Goal: Navigation & Orientation: Find specific page/section

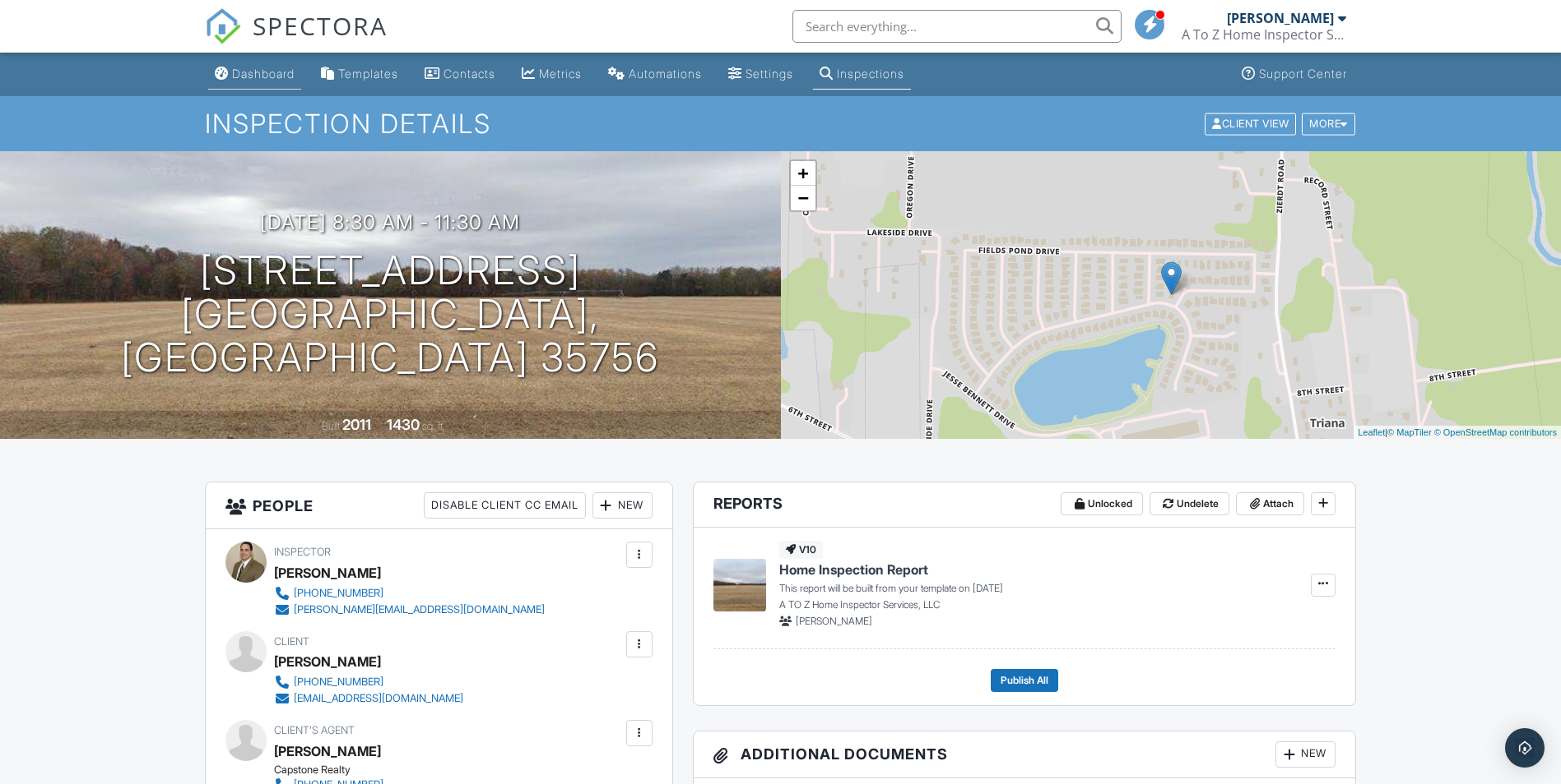
click at [268, 75] on div "Dashboard" at bounding box center [263, 73] width 63 height 14
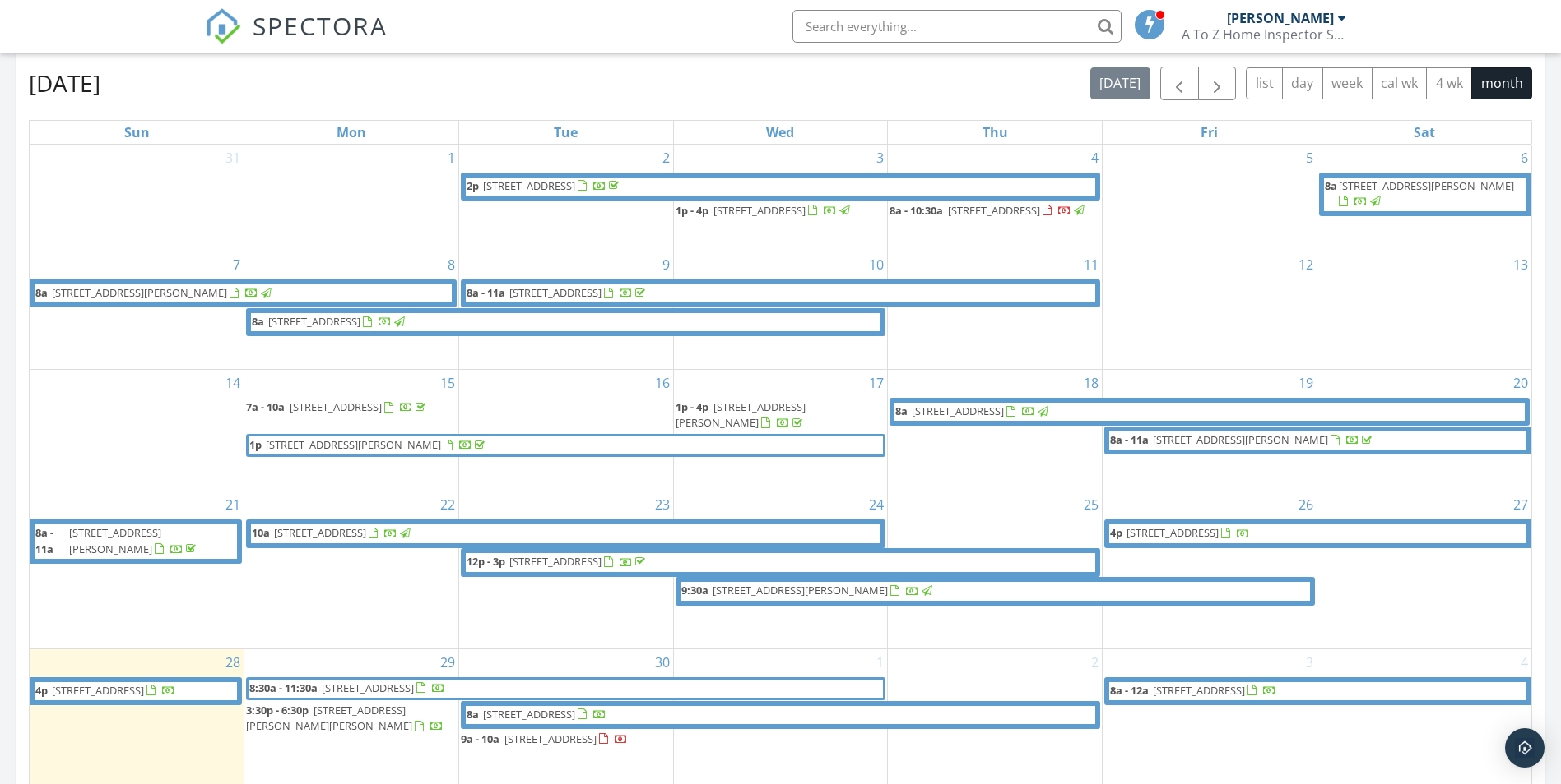
scroll to position [987, 0]
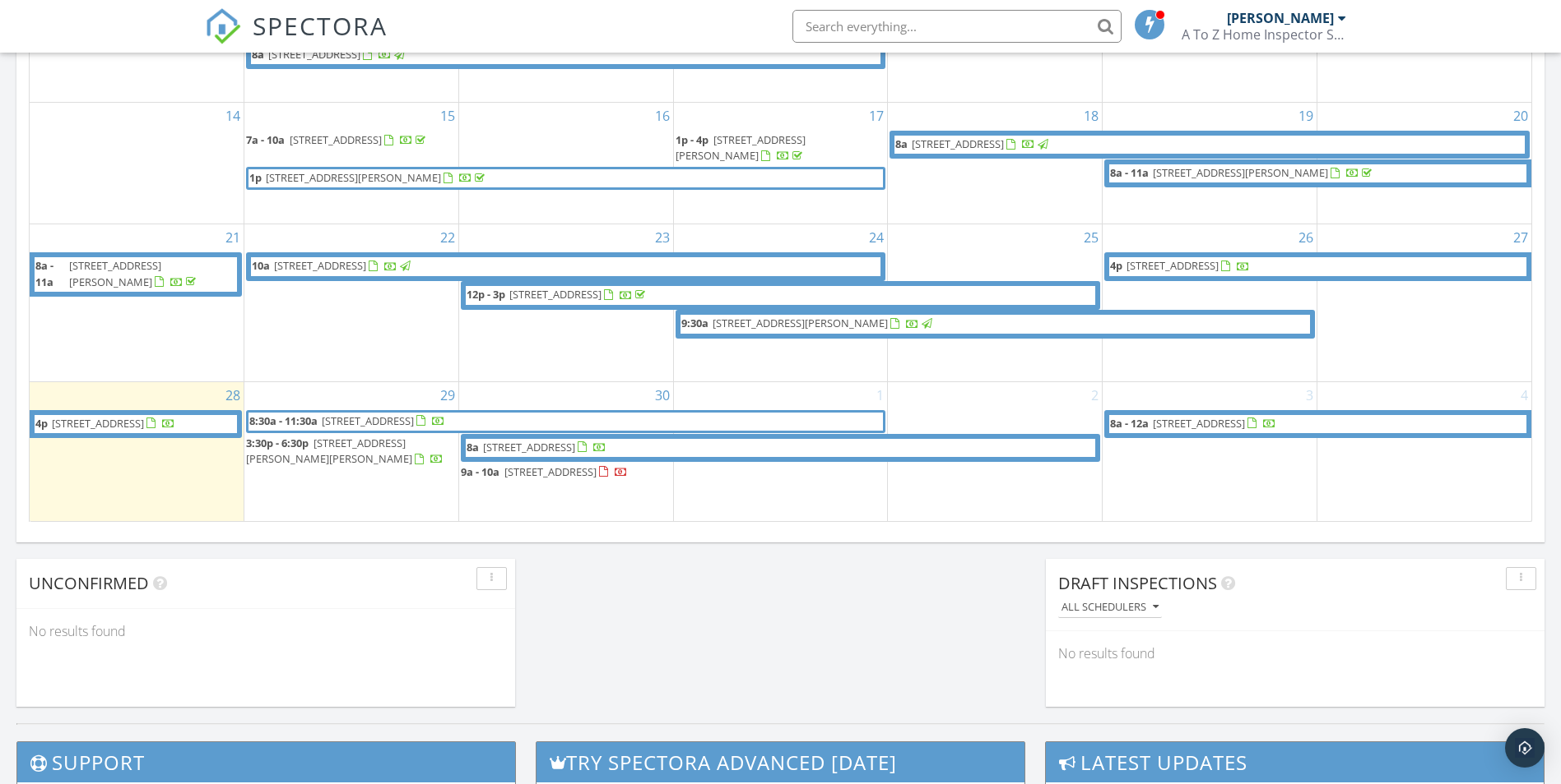
click at [144, 417] on span "332 Fenrose Dr, Harvest 35749" at bounding box center [98, 423] width 92 height 15
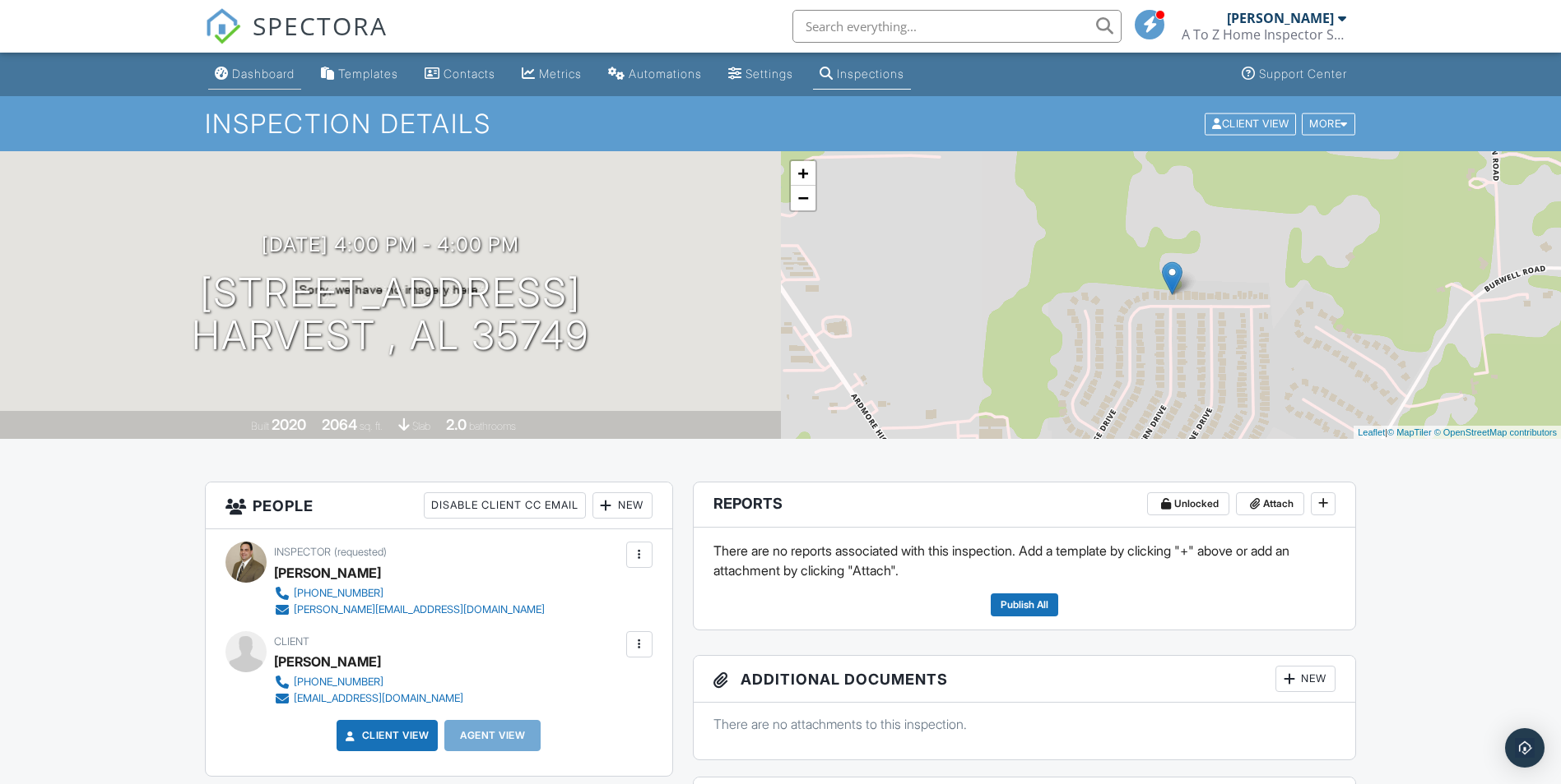
click at [243, 69] on div "Dashboard" at bounding box center [263, 73] width 63 height 14
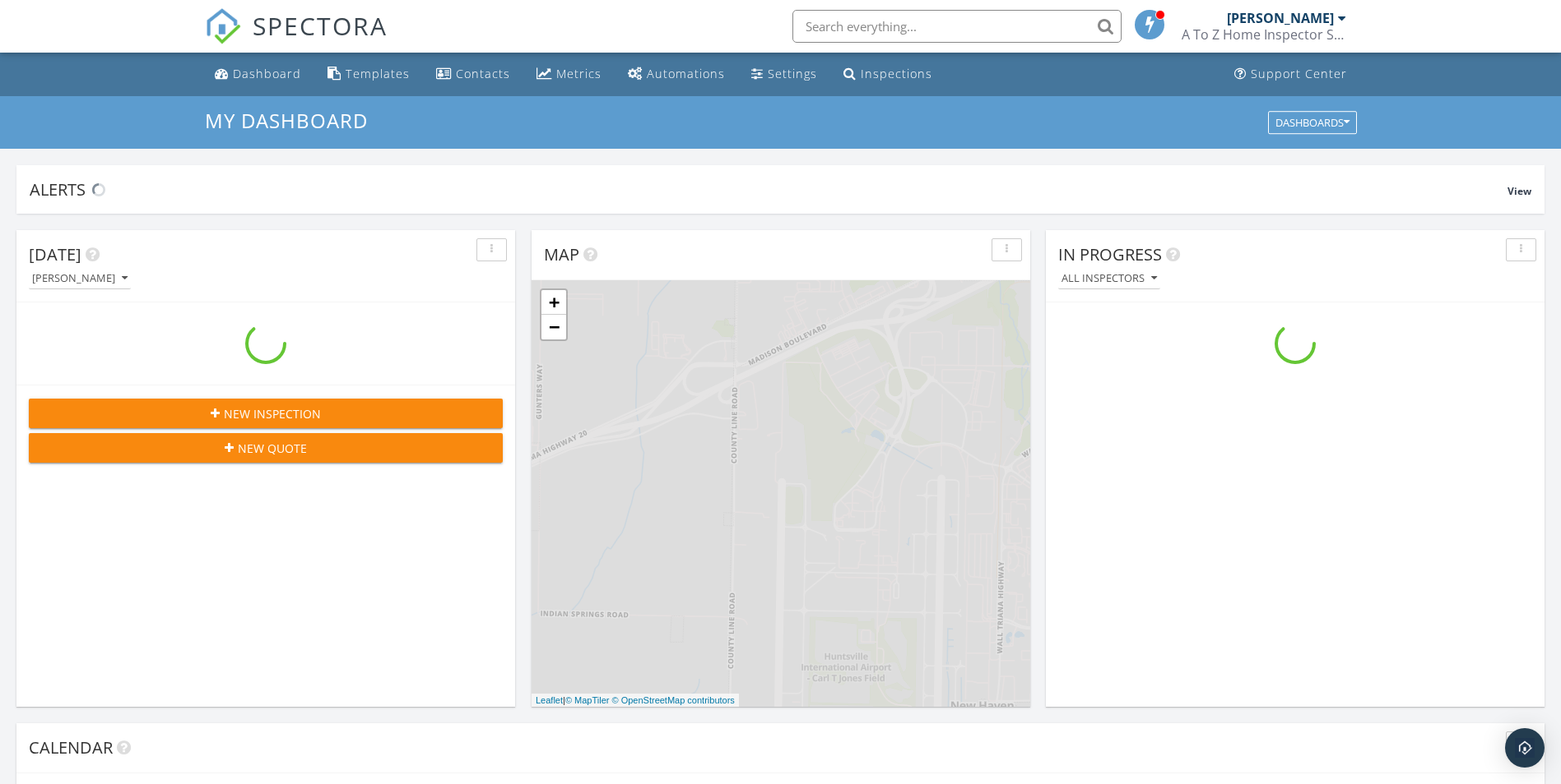
scroll to position [1522, 1586]
